Goal: Find specific page/section: Find specific page/section

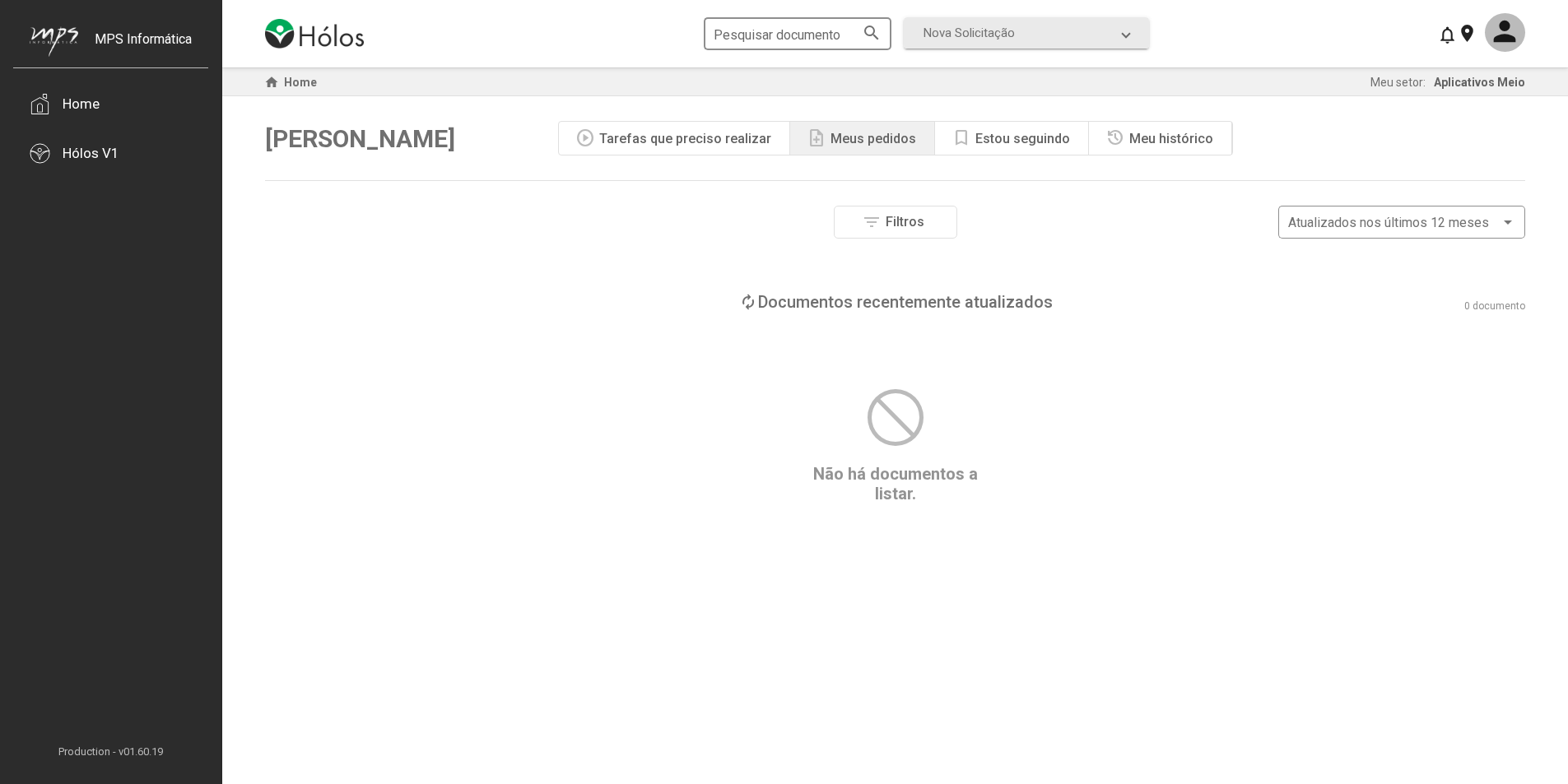
click at [838, 32] on input "Pesquisar documento" at bounding box center [789, 35] width 151 height 15
click at [991, 31] on span "Nova Solicitação" at bounding box center [969, 33] width 92 height 15
click at [1156, 373] on div "Filtros Número do documento Tipo de etapa atual Aprovação Assinatura Fim Tipo d…" at bounding box center [894, 355] width 1260 height 298
click at [1241, 297] on div "loop Documentos recentemente atualizados 0 documento" at bounding box center [894, 301] width 1260 height 20
click at [1268, 358] on div "Filtros Número do documento Tipo de etapa atual Aprovação Assinatura Fim Tipo d…" at bounding box center [894, 355] width 1260 height 298
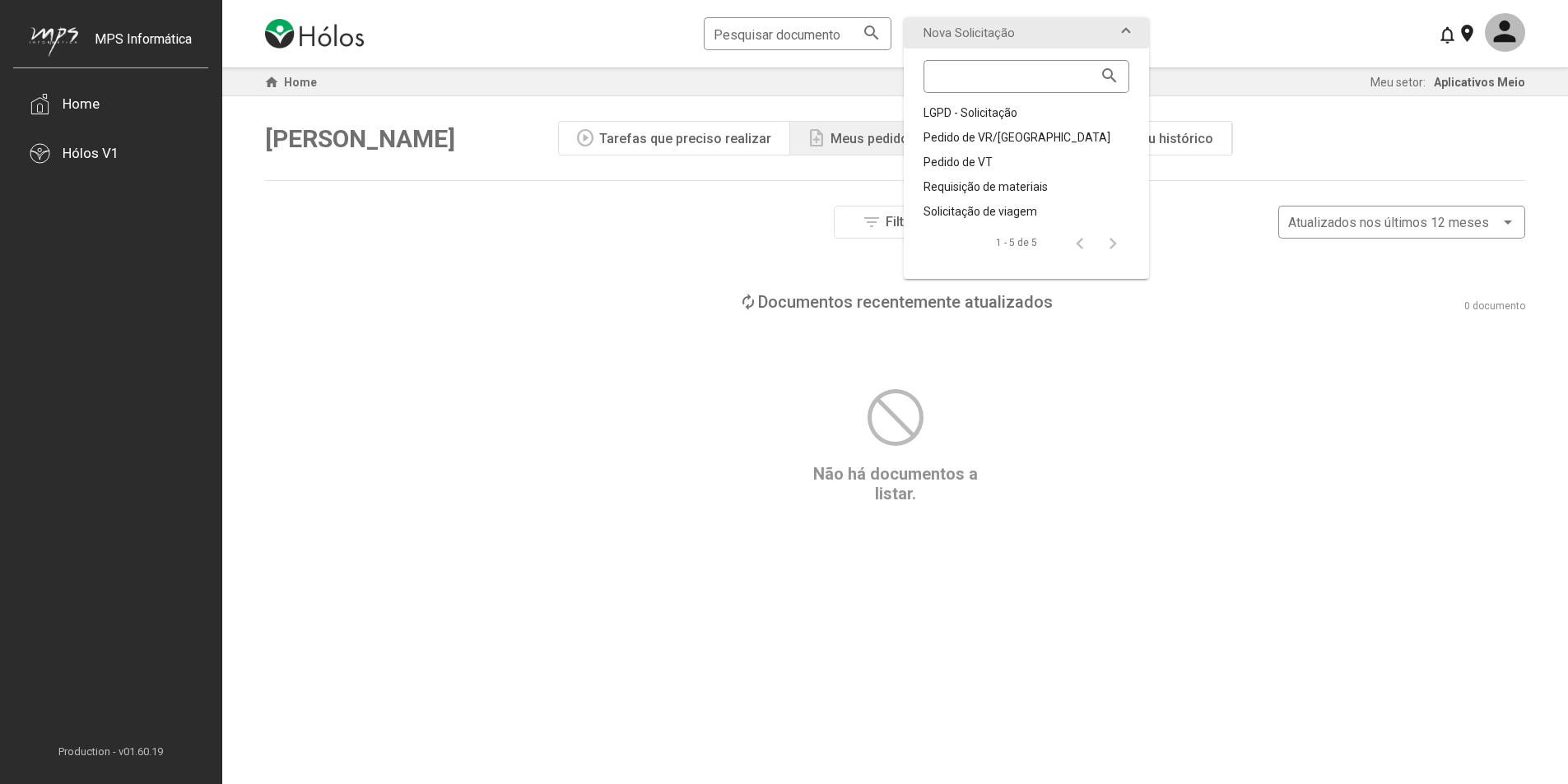
click at [605, 407] on div "block Não há documentos a listar." at bounding box center [894, 444] width 1260 height 120
click at [92, 154] on div "Hólos V1" at bounding box center [91, 153] width 57 height 17
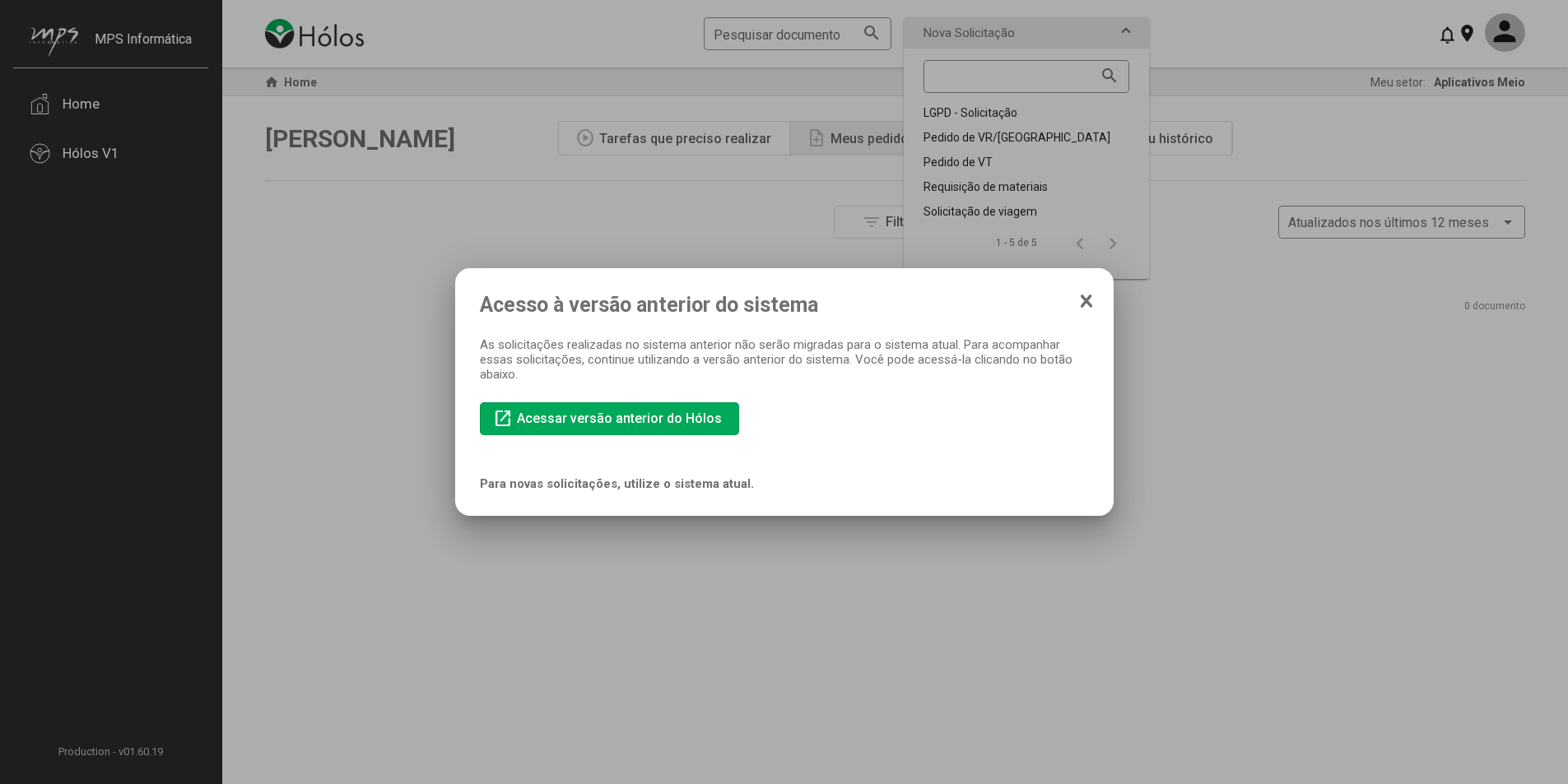
click at [1084, 305] on icon at bounding box center [1086, 301] width 13 height 17
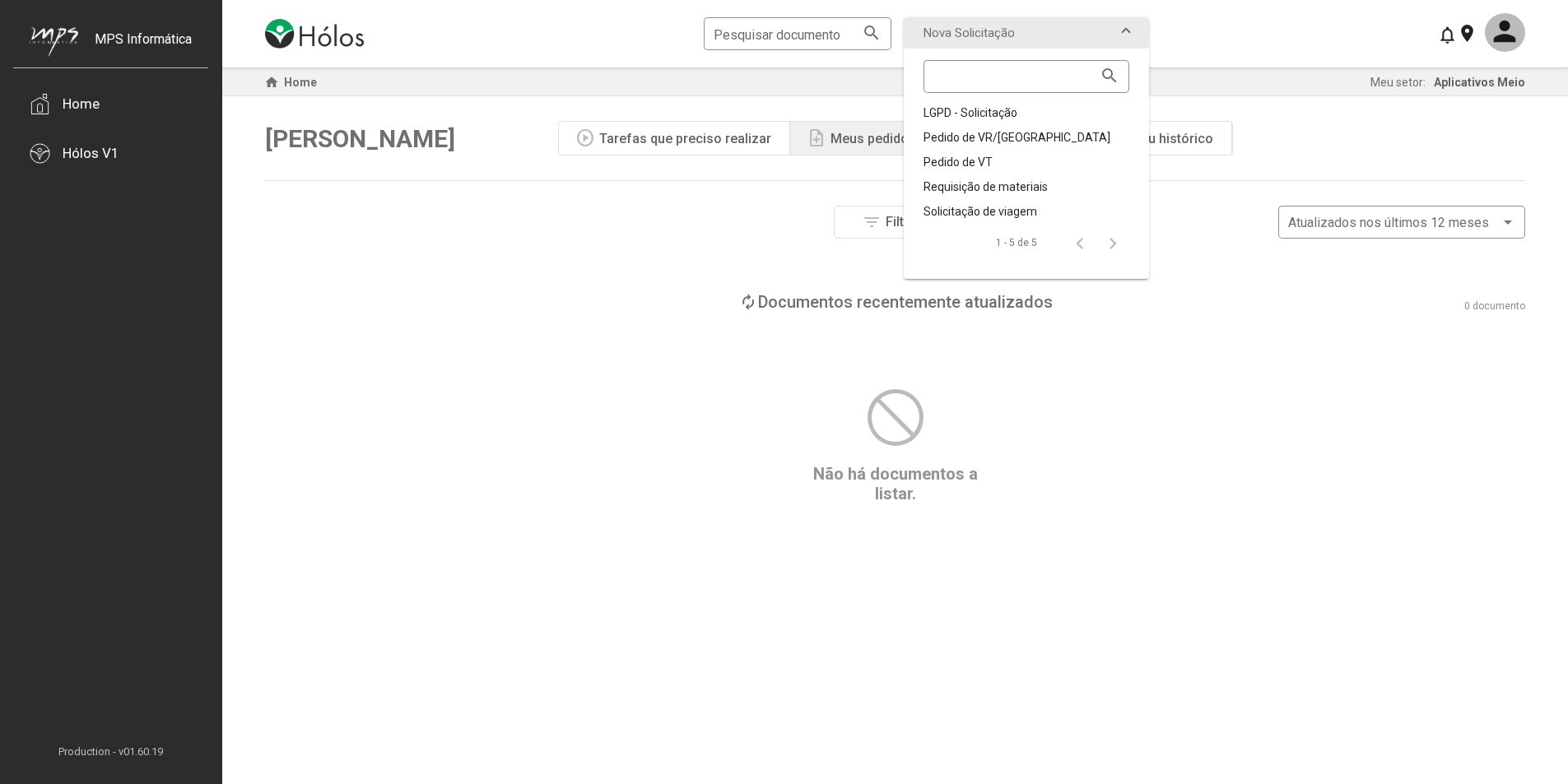
click at [741, 277] on div "Filtros Número do documento Tipo de etapa atual Aprovação Assinatura Fim Tipo d…" at bounding box center [894, 249] width 1260 height 86
click at [109, 116] on div "Home" at bounding box center [110, 103] width 195 height 50
click at [78, 111] on div "Home" at bounding box center [81, 104] width 37 height 17
click at [78, 110] on div "Home" at bounding box center [81, 104] width 37 height 17
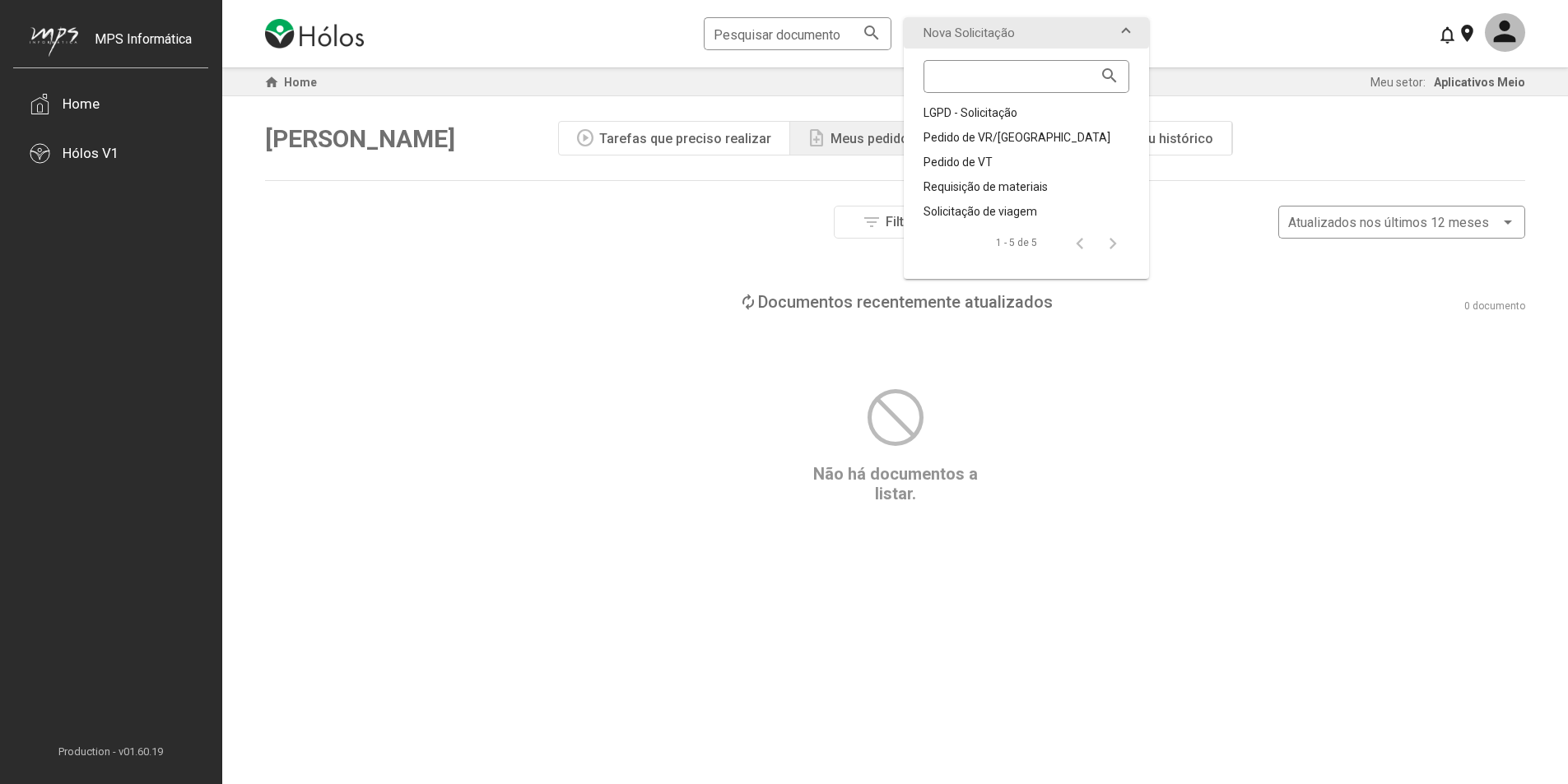
click at [602, 281] on div "Filtros Número do documento Tipo de etapa atual Aprovação Assinatura Fim Tipo d…" at bounding box center [894, 249] width 1260 height 86
click at [572, 357] on div "Filtros Número do documento Tipo de etapa atual Aprovação Assinatura Fim Tipo d…" at bounding box center [894, 355] width 1260 height 298
click at [572, 356] on div "Filtros Número do documento Tipo de etapa atual Aprovação Assinatura Fim Tipo d…" at bounding box center [894, 355] width 1260 height 298
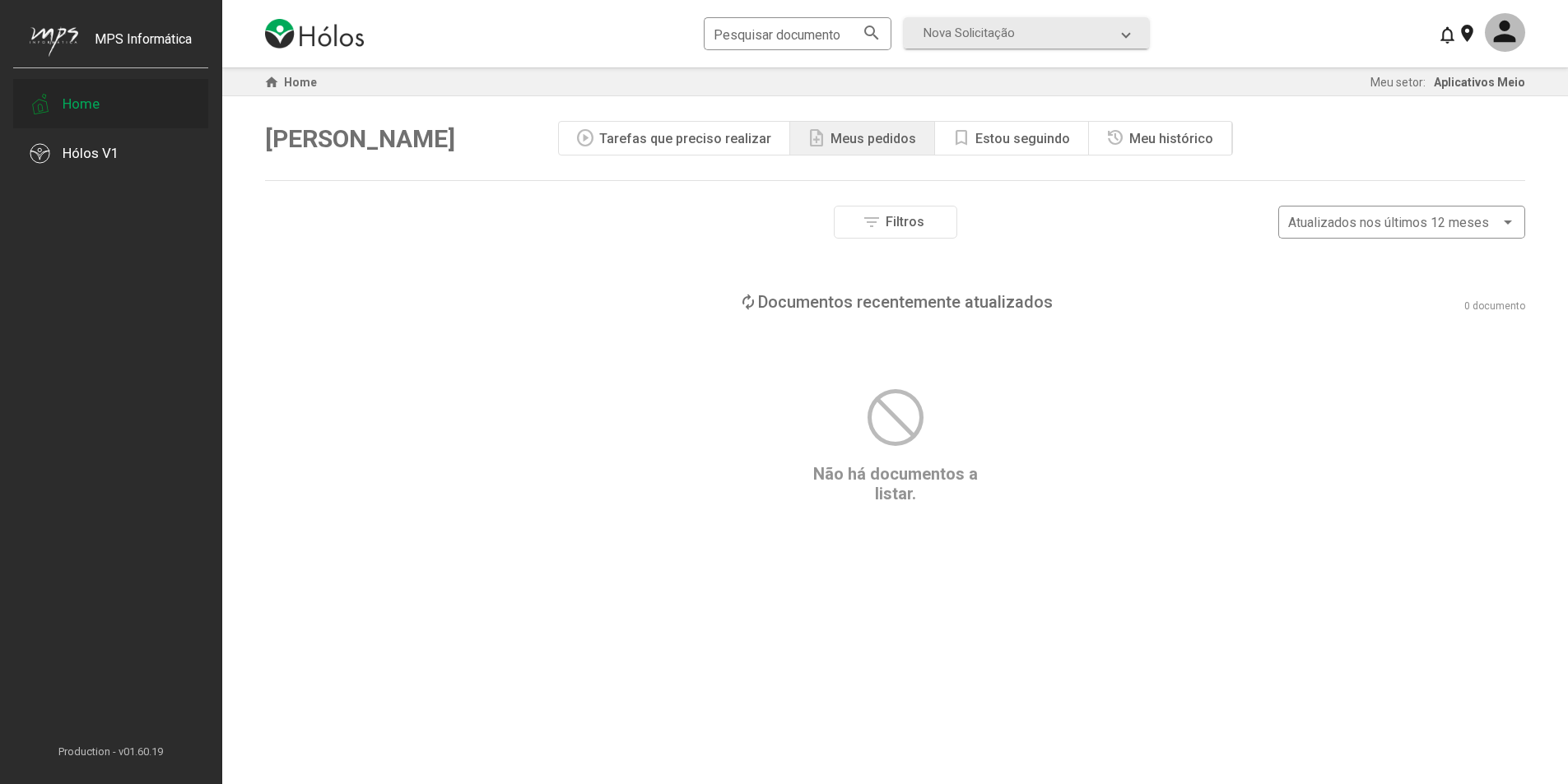
click at [96, 114] on div "Home" at bounding box center [110, 103] width 195 height 50
click at [52, 109] on div "Home" at bounding box center [110, 103] width 195 height 50
click at [48, 109] on div at bounding box center [40, 104] width 21 height 21
click at [57, 106] on div "Home" at bounding box center [110, 103] width 195 height 50
